Goal: Task Accomplishment & Management: Manage account settings

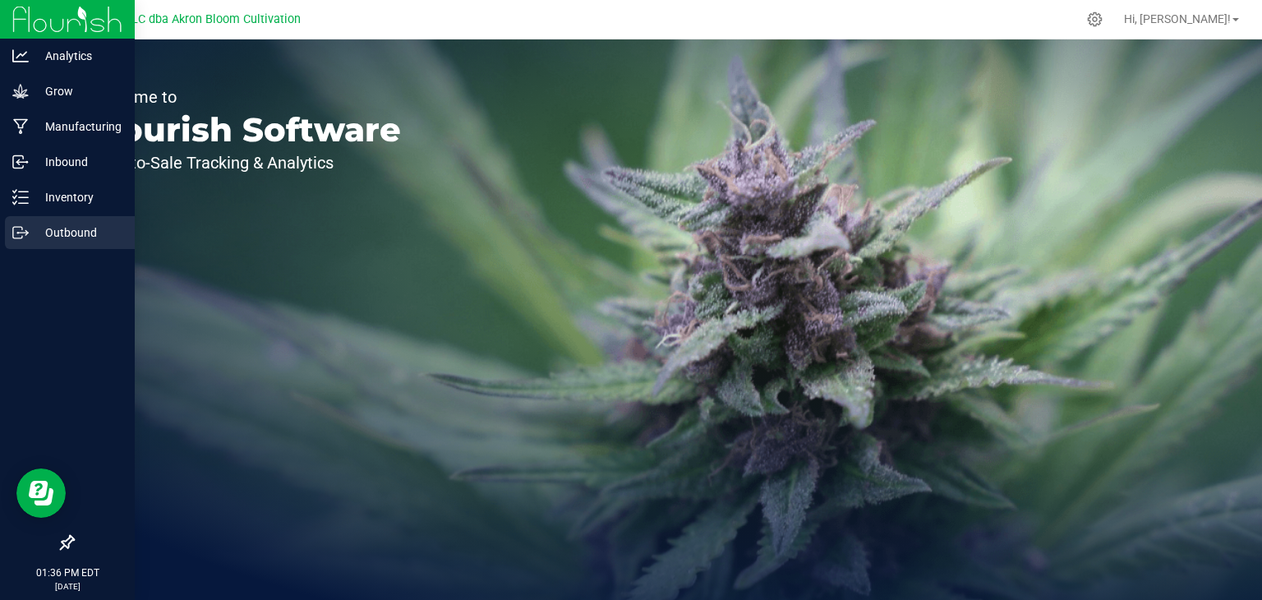
click at [69, 225] on p "Outbound" at bounding box center [78, 233] width 99 height 20
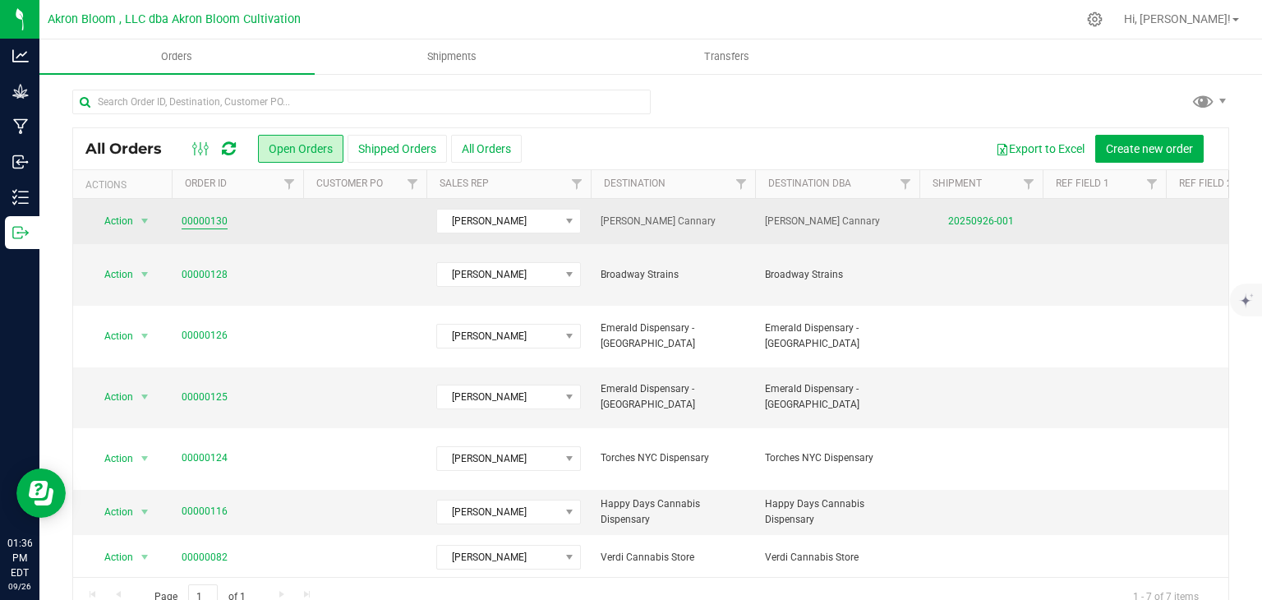
click at [219, 220] on link "00000130" at bounding box center [205, 222] width 46 height 16
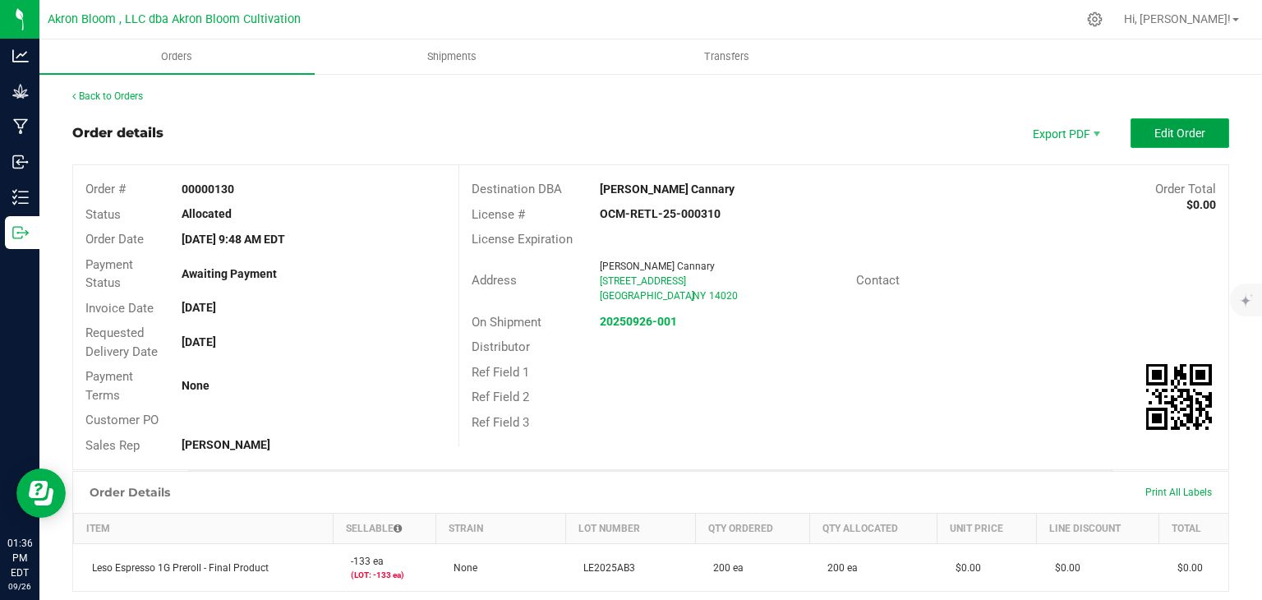
click at [1171, 127] on span "Edit Order" at bounding box center [1179, 133] width 51 height 13
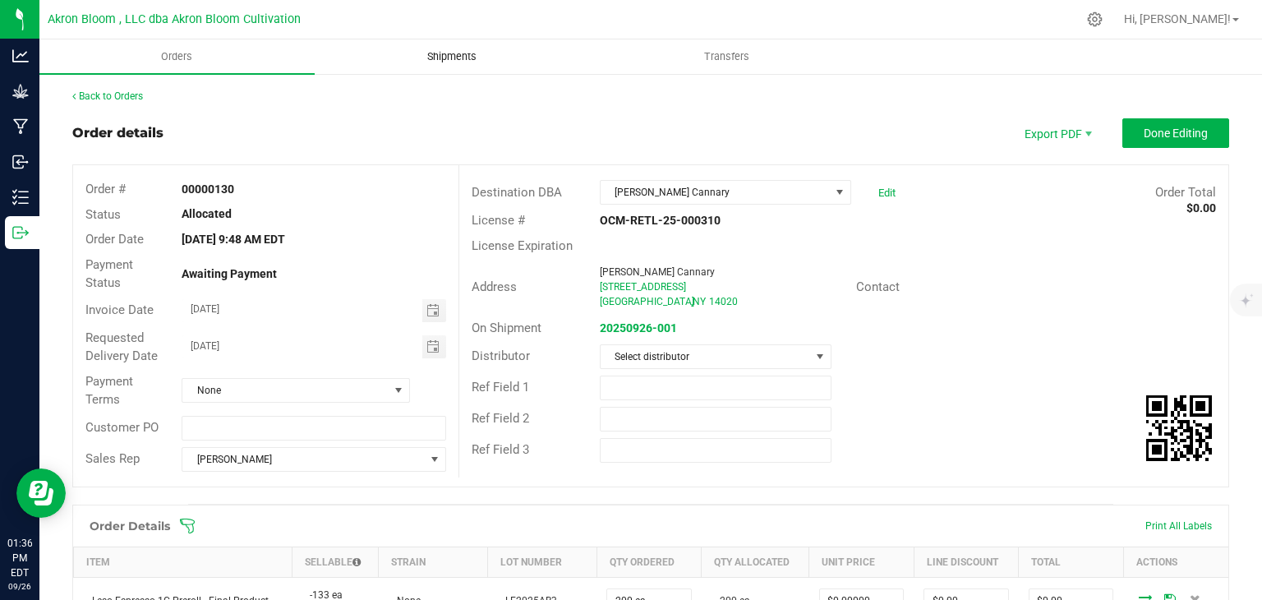
click at [464, 55] on span "Shipments" at bounding box center [452, 56] width 94 height 15
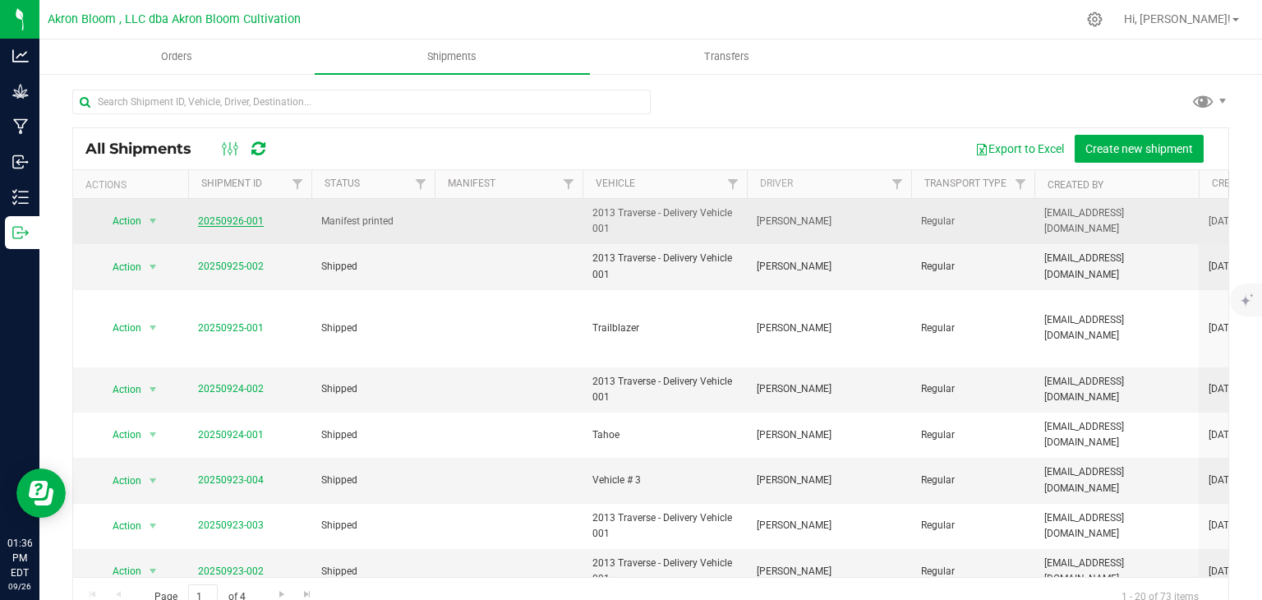
click at [242, 222] on link "20250926-001" at bounding box center [231, 221] width 66 height 12
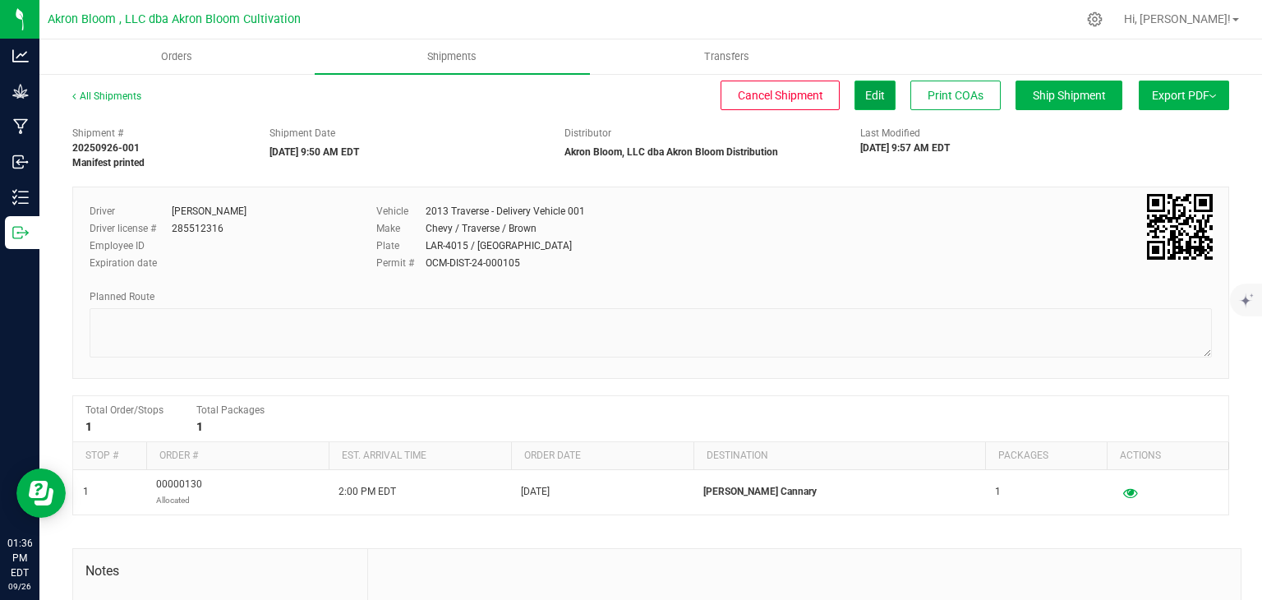
click at [886, 93] on button "Edit" at bounding box center [874, 96] width 41 height 30
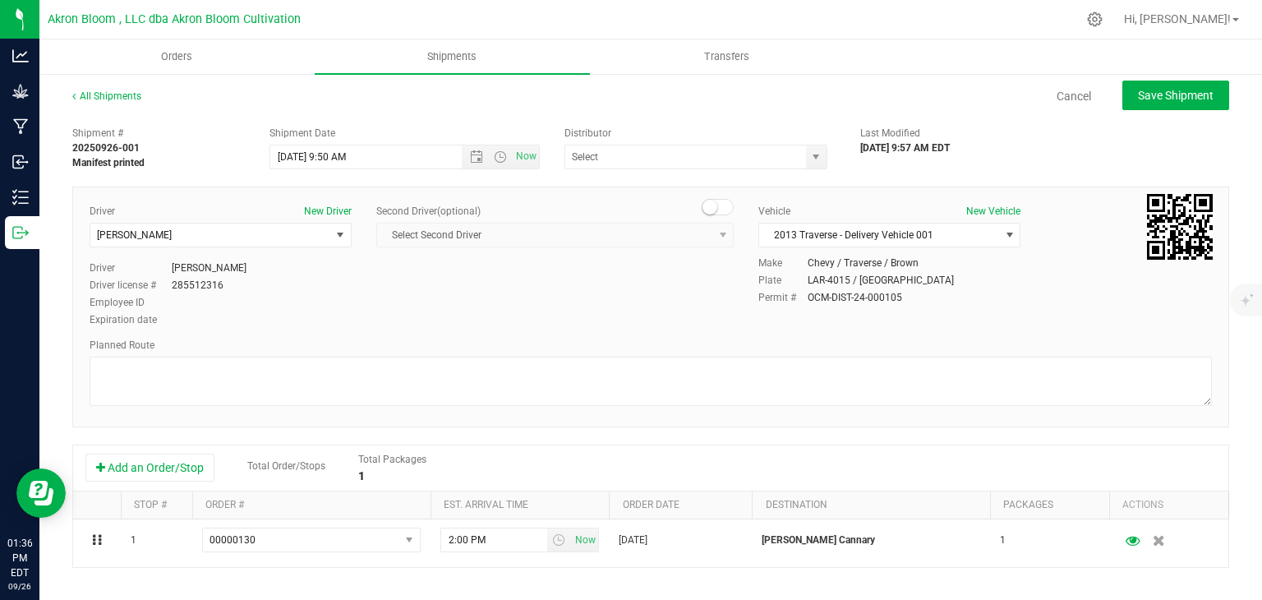
type input "Akron Bloom, LLC dba Akron Bloom Distribution"
click at [338, 232] on span "select" at bounding box center [340, 234] width 13 height 13
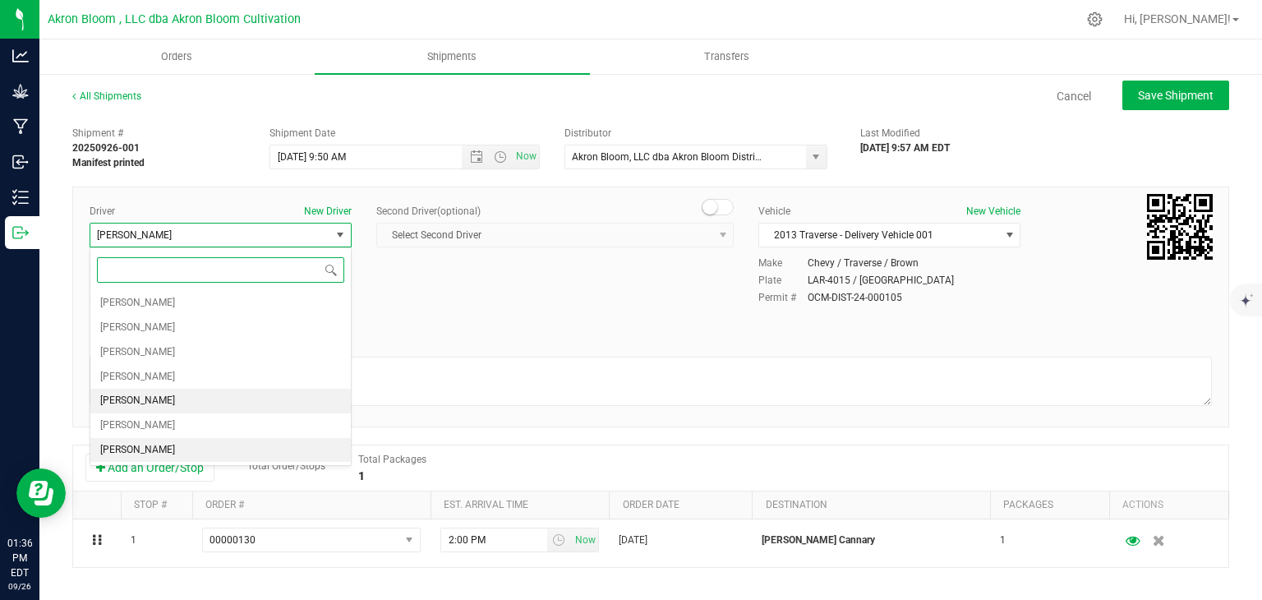
click at [260, 393] on li "[PERSON_NAME]" at bounding box center [220, 401] width 260 height 25
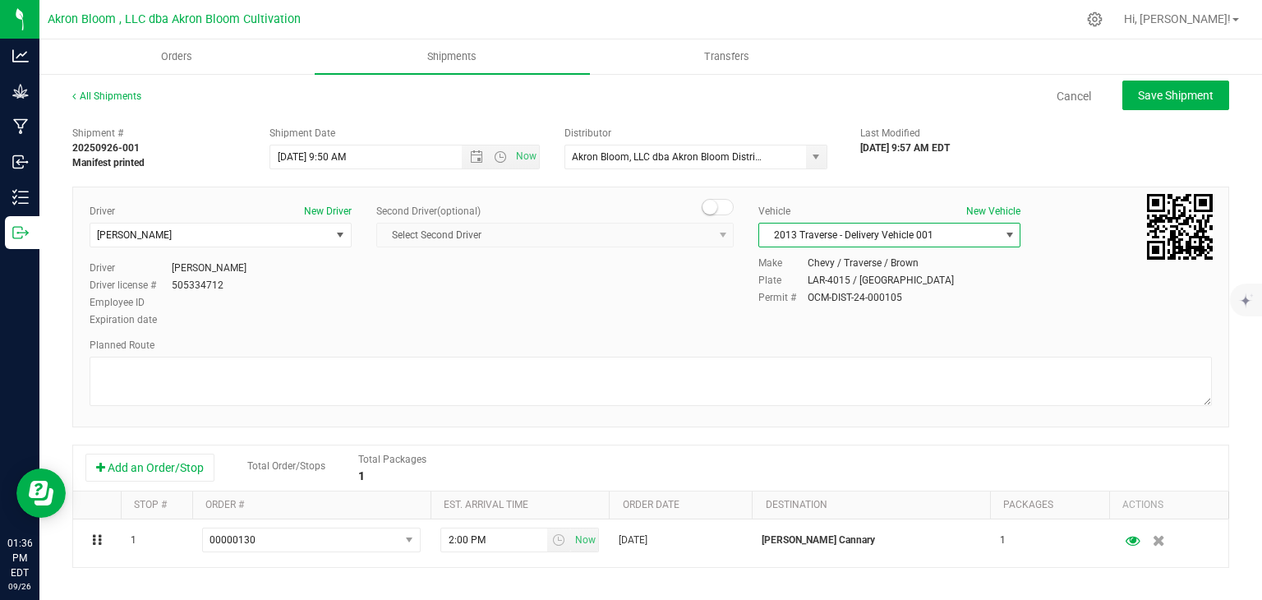
click at [1011, 229] on span "select" at bounding box center [1009, 234] width 13 height 13
click at [933, 308] on li "Trailblazer" at bounding box center [889, 312] width 260 height 25
click at [1167, 93] on span "Save Shipment" at bounding box center [1176, 95] width 76 height 13
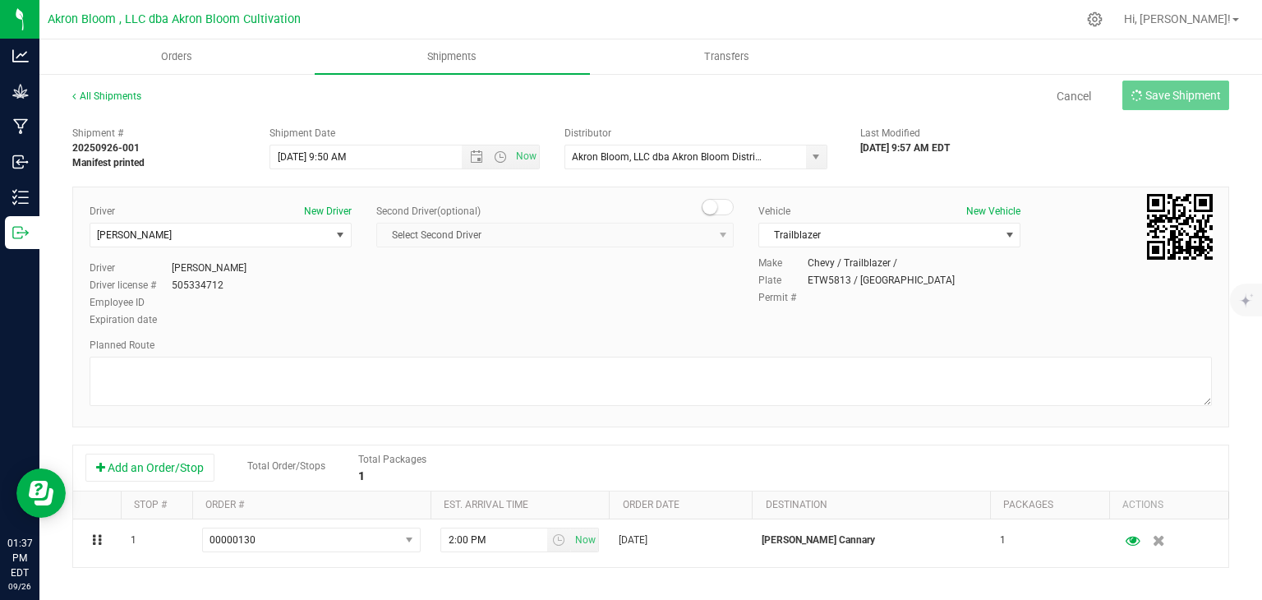
type input "[DATE] 1:50 PM"
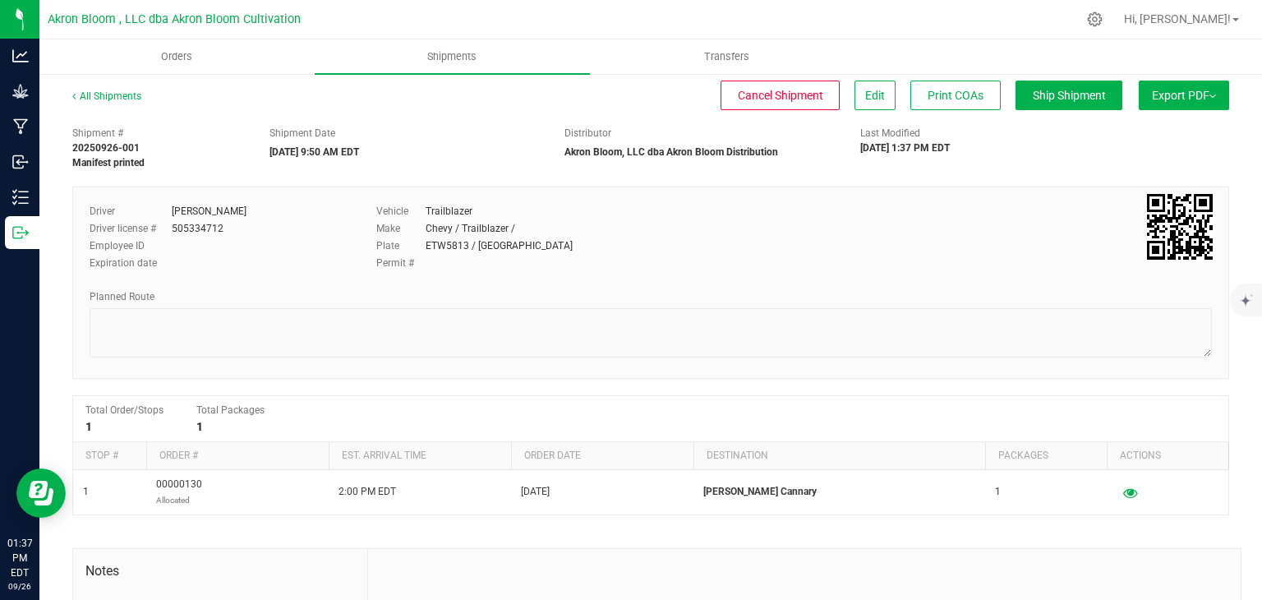
click at [1167, 93] on span "Export PDF" at bounding box center [1184, 95] width 64 height 13
click at [1144, 152] on span "Manifest by Lot" at bounding box center [1141, 156] width 68 height 12
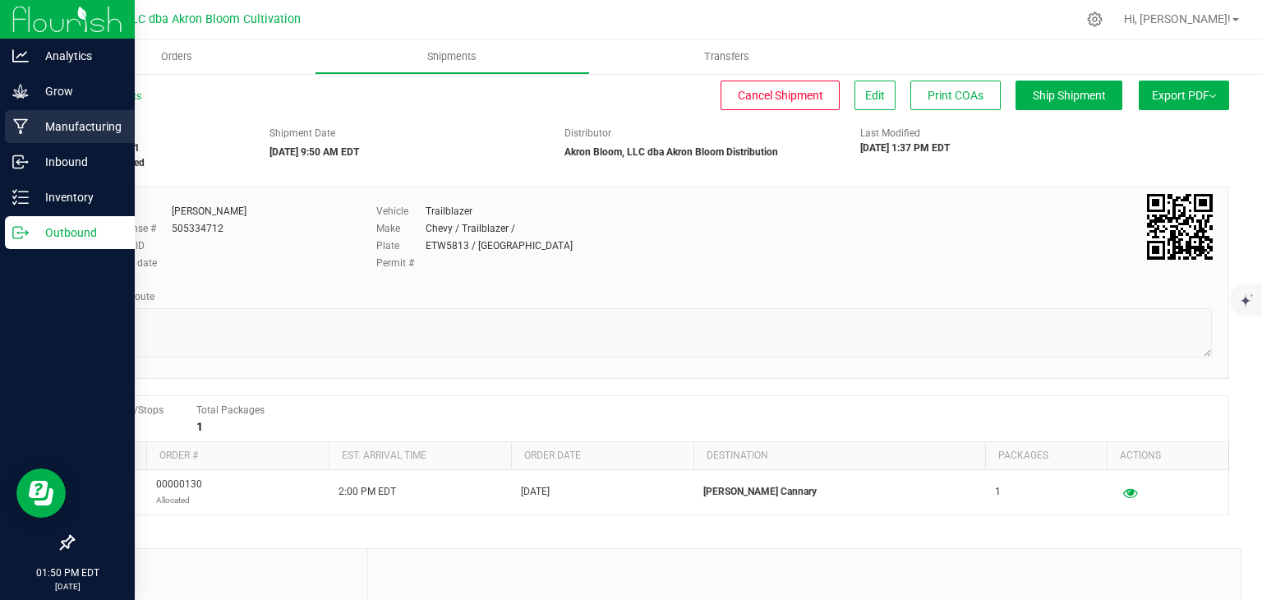
click at [55, 127] on p "Manufacturing" at bounding box center [78, 127] width 99 height 20
